Goal: Task Accomplishment & Management: Manage account settings

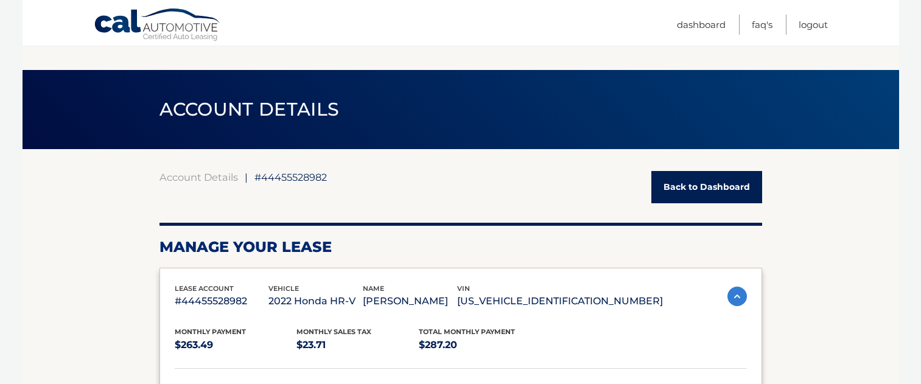
scroll to position [624, 0]
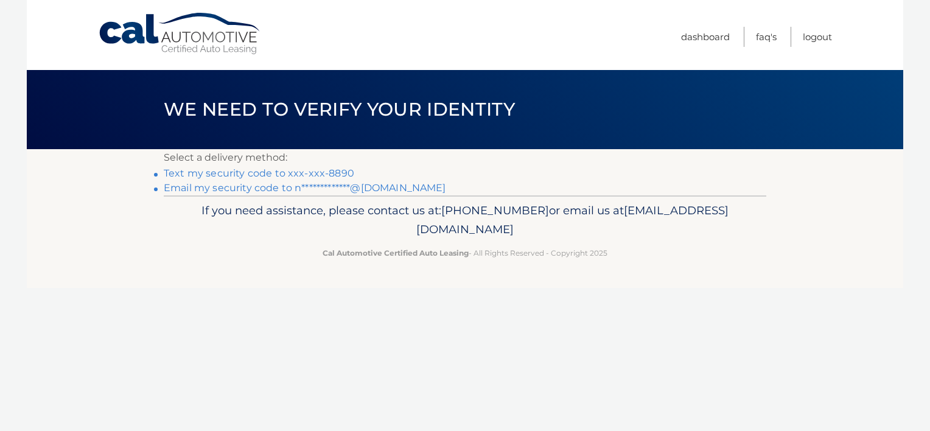
click at [300, 188] on link "**********" at bounding box center [305, 188] width 282 height 12
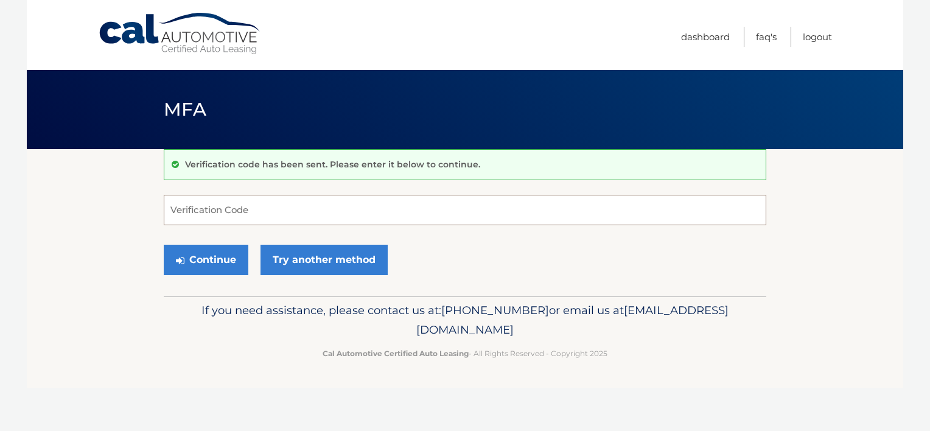
click at [234, 213] on input "Verification Code" at bounding box center [465, 210] width 603 height 30
paste input "038643"
click at [200, 250] on button "Continue" at bounding box center [206, 260] width 85 height 30
click at [183, 253] on button "Continue" at bounding box center [206, 260] width 85 height 30
click at [183, 250] on button "Continue" at bounding box center [206, 260] width 85 height 30
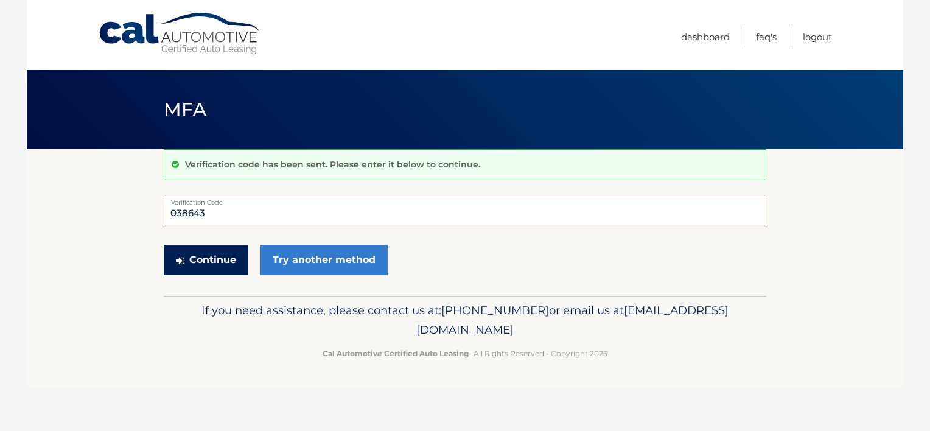
type input "038643"
click at [202, 250] on button "Continue" at bounding box center [206, 260] width 85 height 30
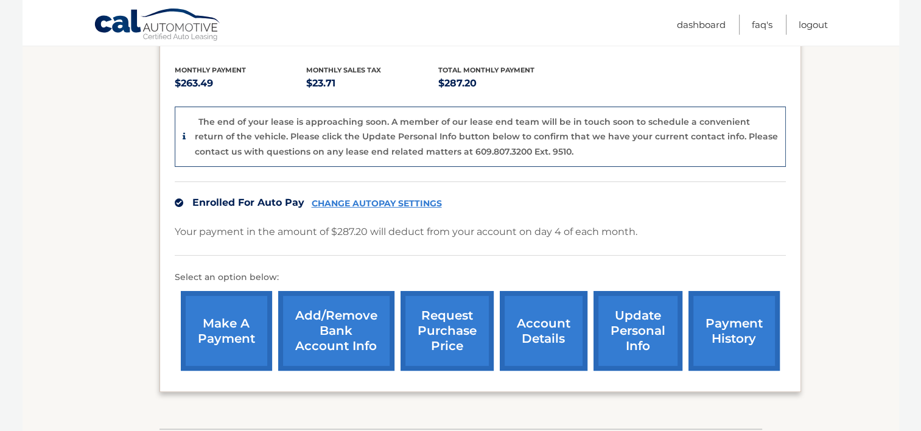
scroll to position [247, 0]
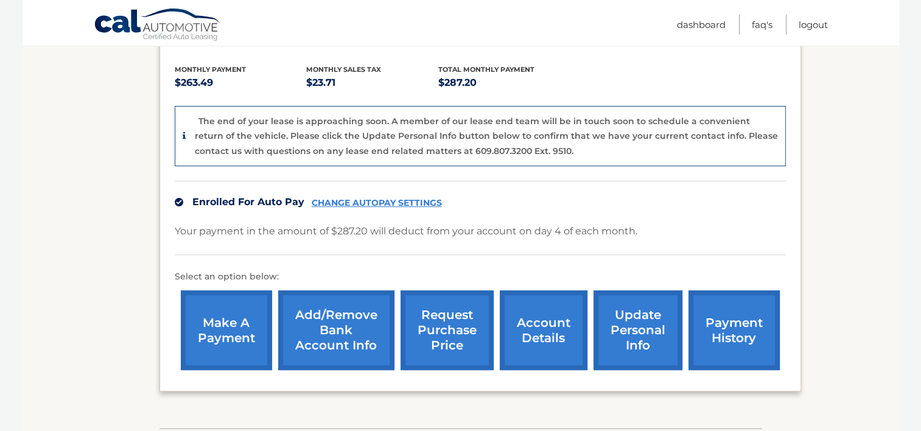
click at [343, 322] on link "Add/Remove bank account info" at bounding box center [336, 330] width 116 height 80
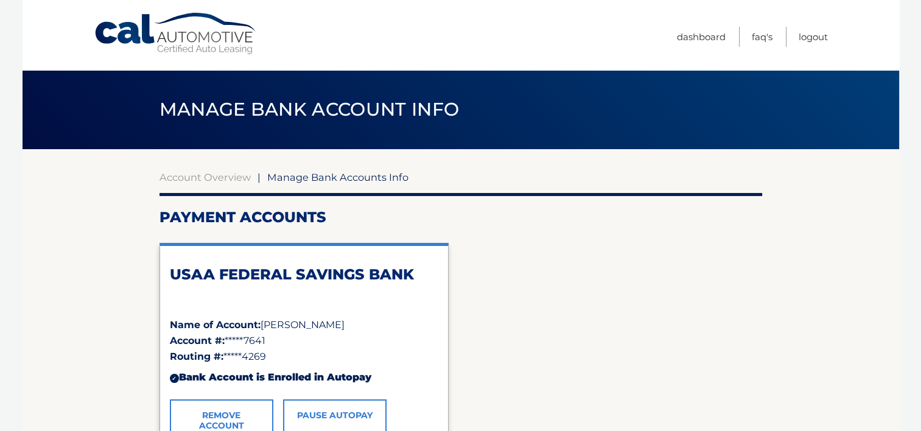
click at [219, 410] on link "Remove Account" at bounding box center [221, 420] width 103 height 43
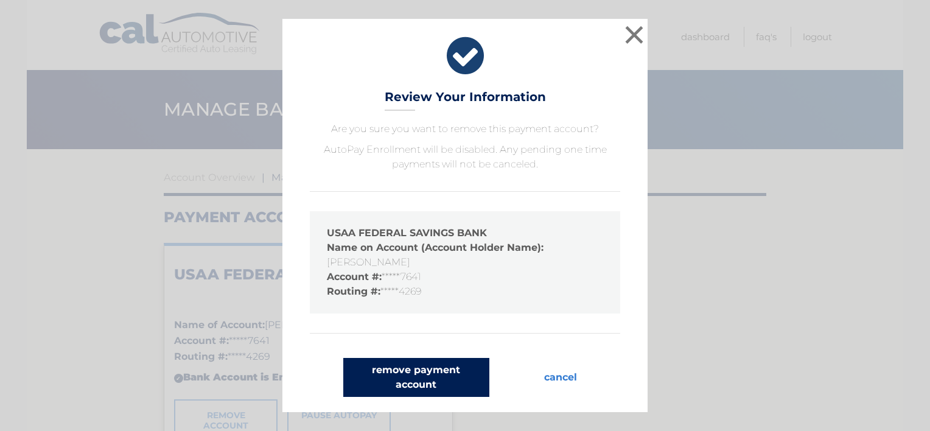
click at [427, 365] on button "remove payment account" at bounding box center [416, 377] width 146 height 39
